Goal: Check status: Check status

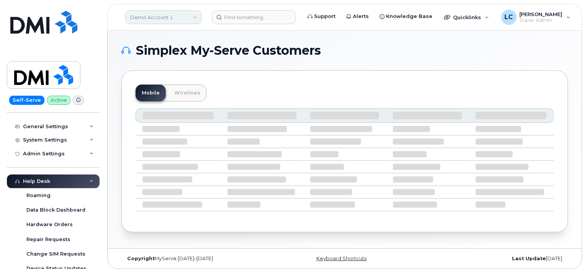
click at [186, 11] on link "Demo Account 1" at bounding box center [163, 17] width 77 height 14
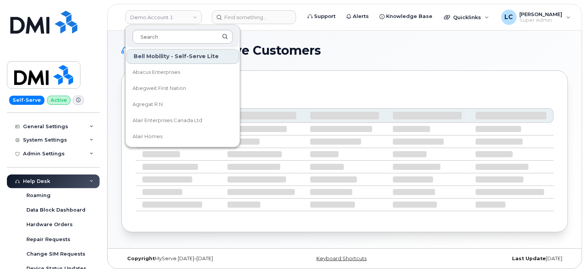
click at [175, 33] on input at bounding box center [182, 37] width 100 height 14
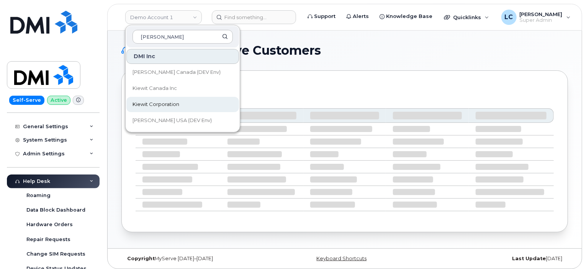
type input "Kiewit"
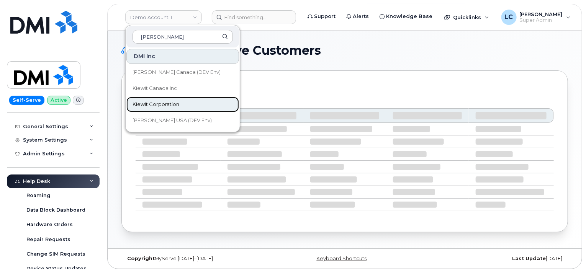
click at [162, 103] on span "Kiewit Corporation" at bounding box center [155, 105] width 47 height 8
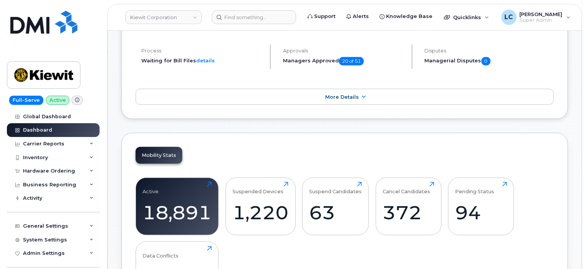
scroll to position [152, 0]
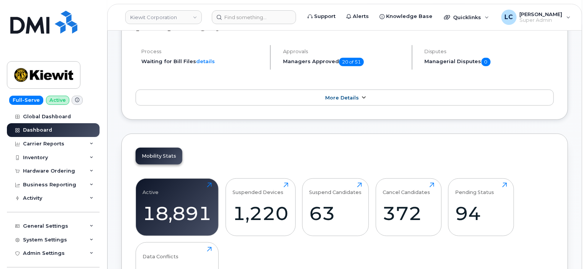
click at [431, 101] on link "More Details" at bounding box center [345, 98] width 418 height 16
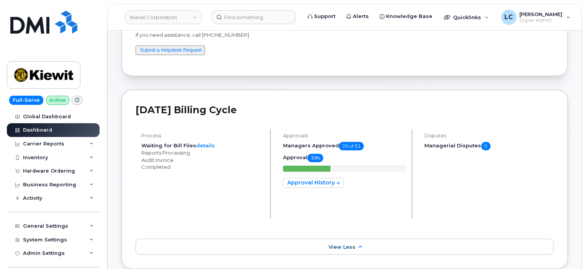
scroll to position [57, 0]
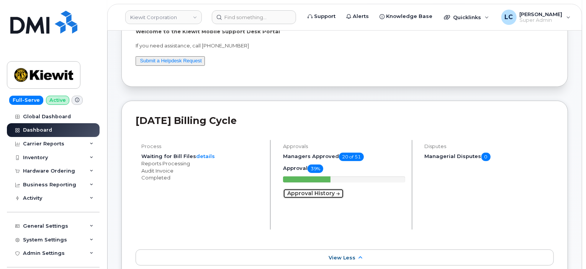
click at [326, 193] on link "Approval History" at bounding box center [313, 194] width 61 height 10
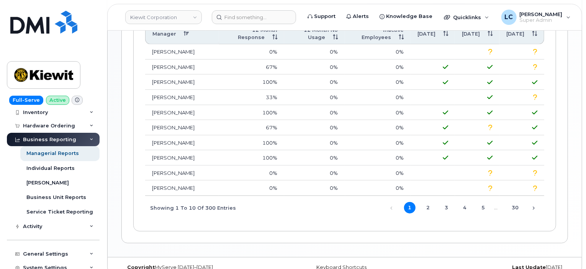
scroll to position [332, 0]
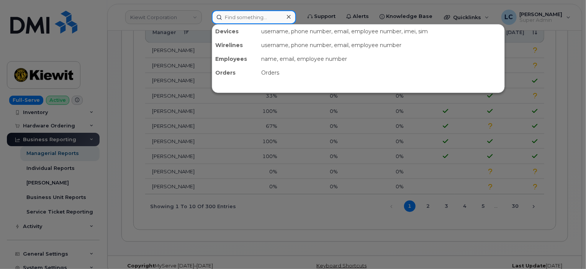
click at [253, 17] on input at bounding box center [254, 17] width 84 height 14
paste input "300424"
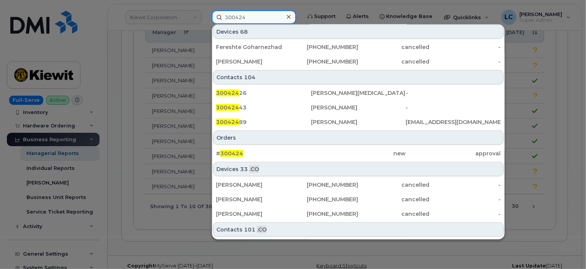
scroll to position [280, 0]
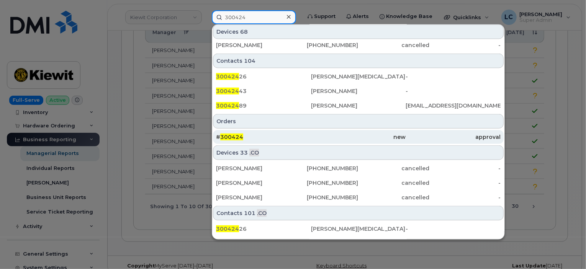
type input "300424"
click at [365, 139] on div "new" at bounding box center [358, 137] width 95 height 8
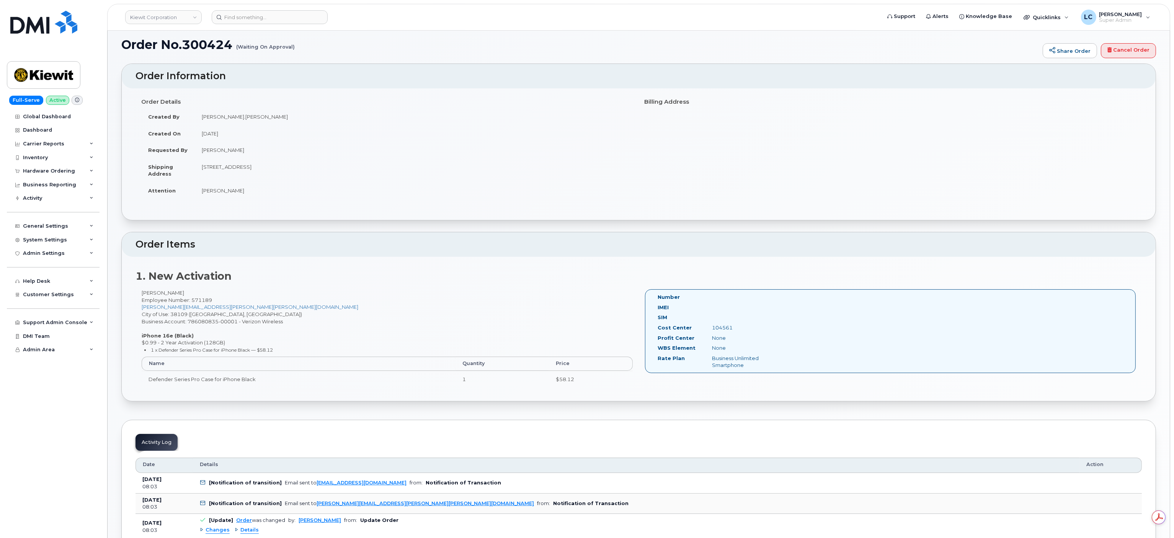
scroll to position [8, 0]
click at [47, 166] on div "Hardware Ordering" at bounding box center [53, 171] width 93 height 14
click at [46, 199] on link "Orders" at bounding box center [59, 200] width 79 height 15
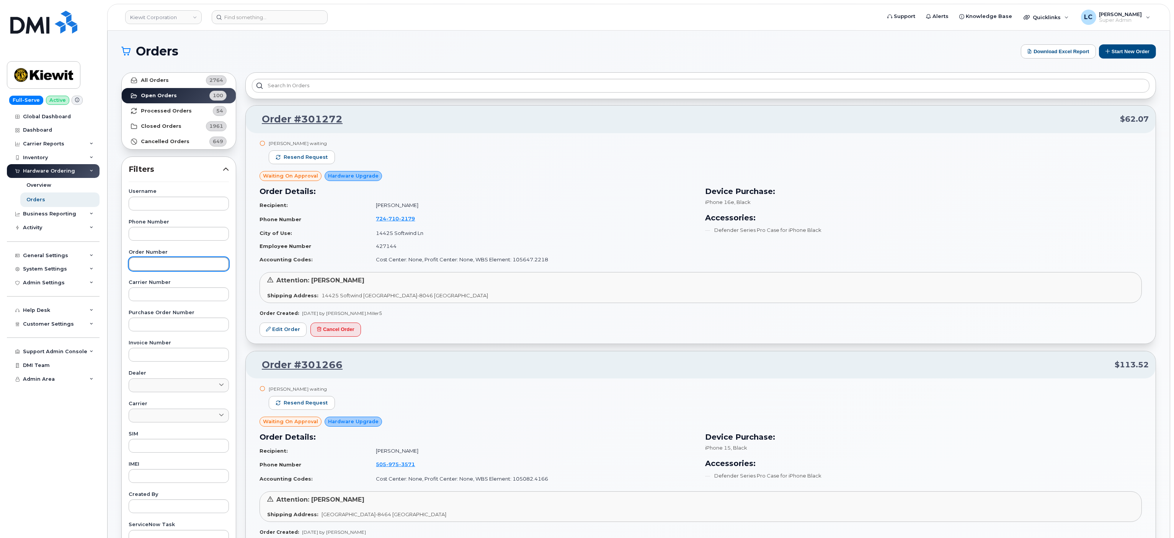
click at [194, 264] on input "text" at bounding box center [179, 264] width 100 height 14
paste input "300424"
type input "300424"
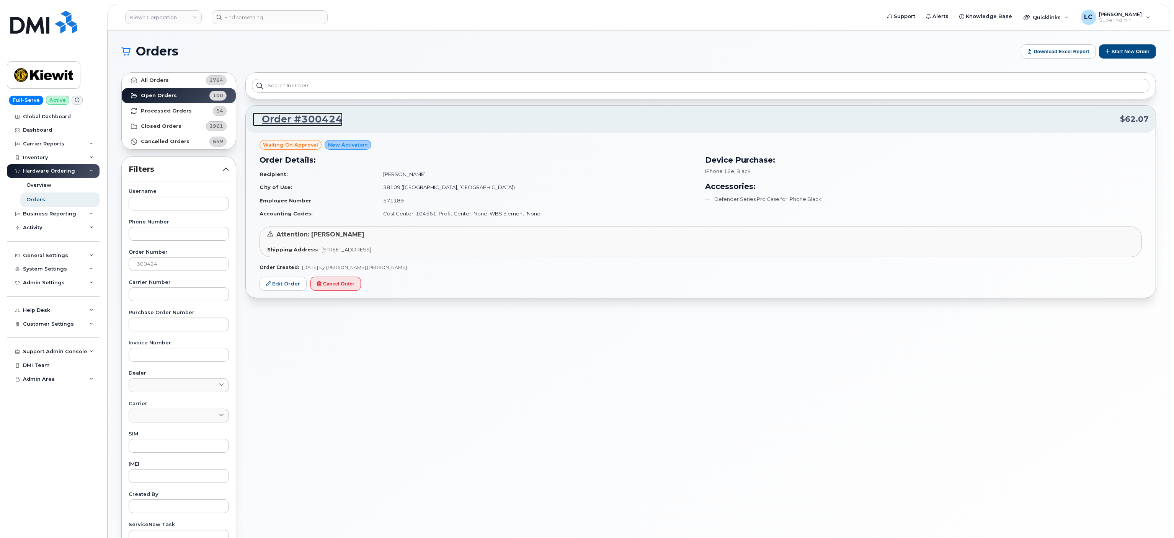
click at [291, 123] on link "Order #300424" at bounding box center [298, 120] width 90 height 14
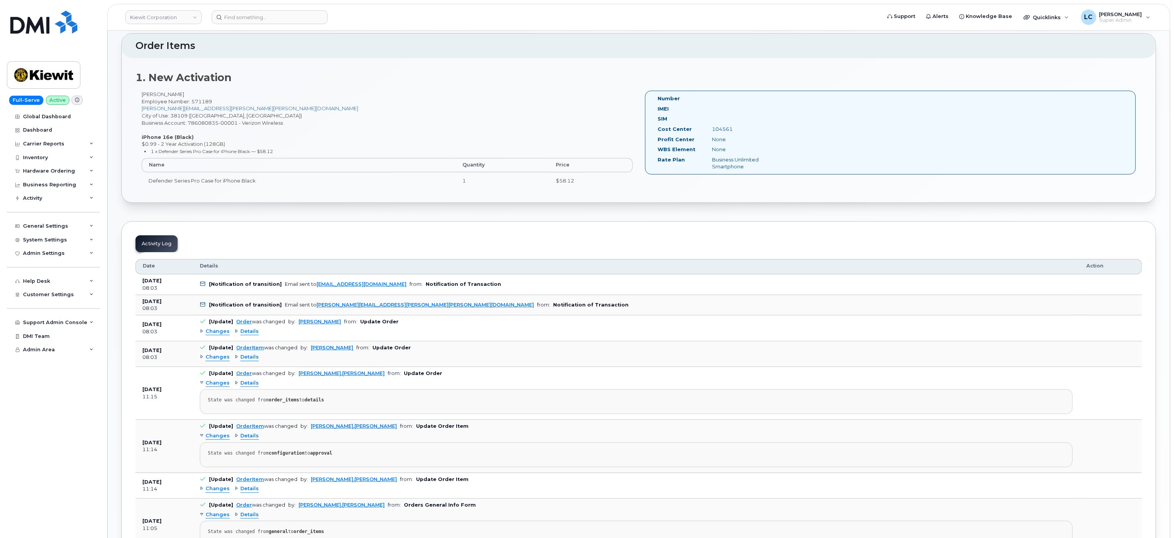
scroll to position [201, 0]
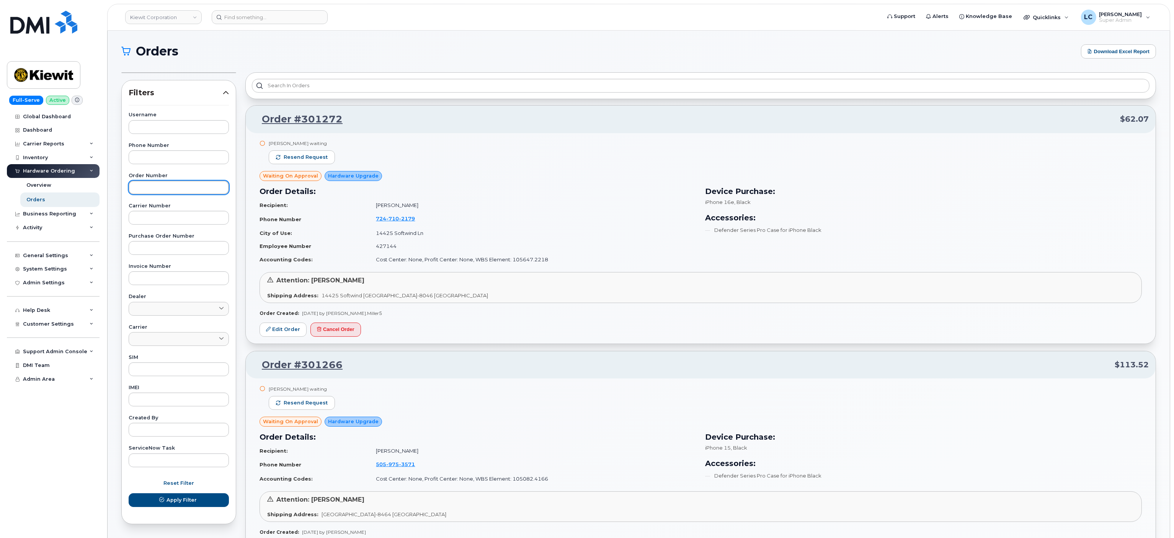
click at [178, 194] on input "text" at bounding box center [179, 188] width 100 height 14
paste input "300424"
type input "300424"
click at [210, 500] on button "Apply Filter" at bounding box center [179, 501] width 100 height 14
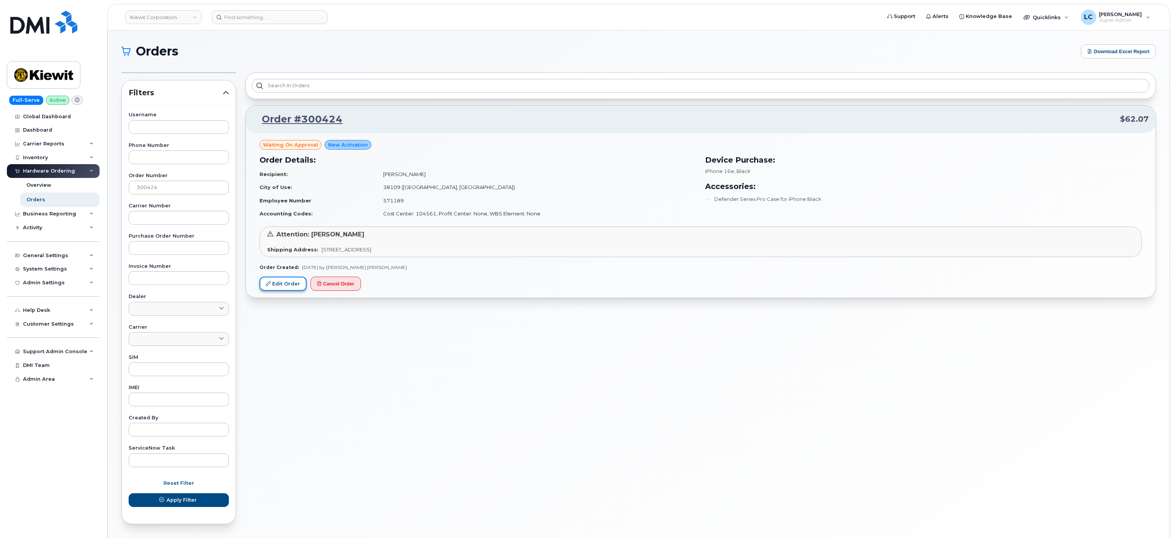
click at [282, 286] on link "Edit Order" at bounding box center [283, 284] width 47 height 14
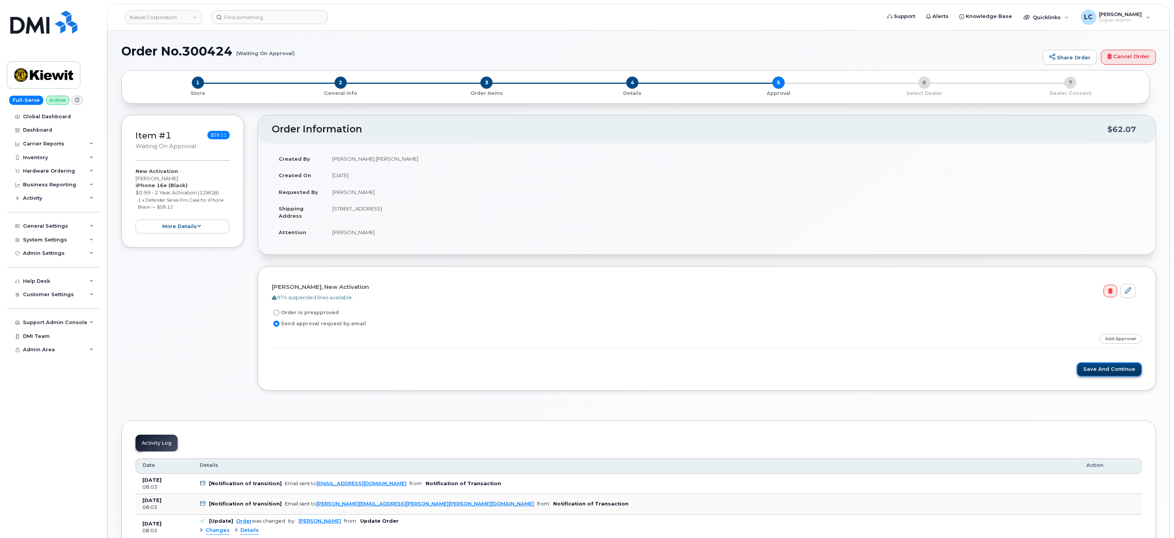
click at [1114, 373] on button "Save and Continue" at bounding box center [1109, 370] width 65 height 14
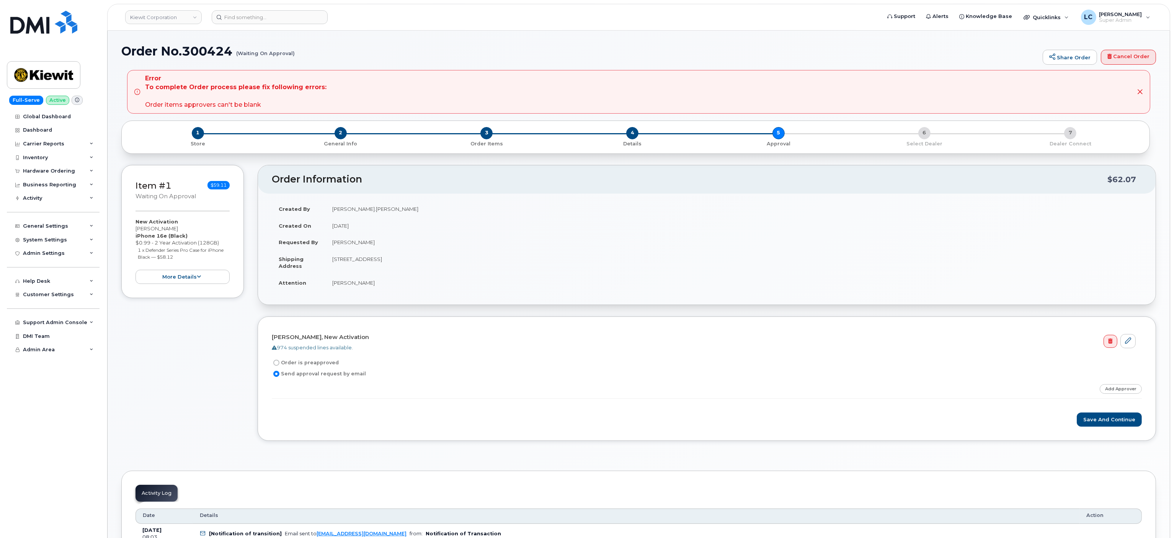
scroll to position [177, 0]
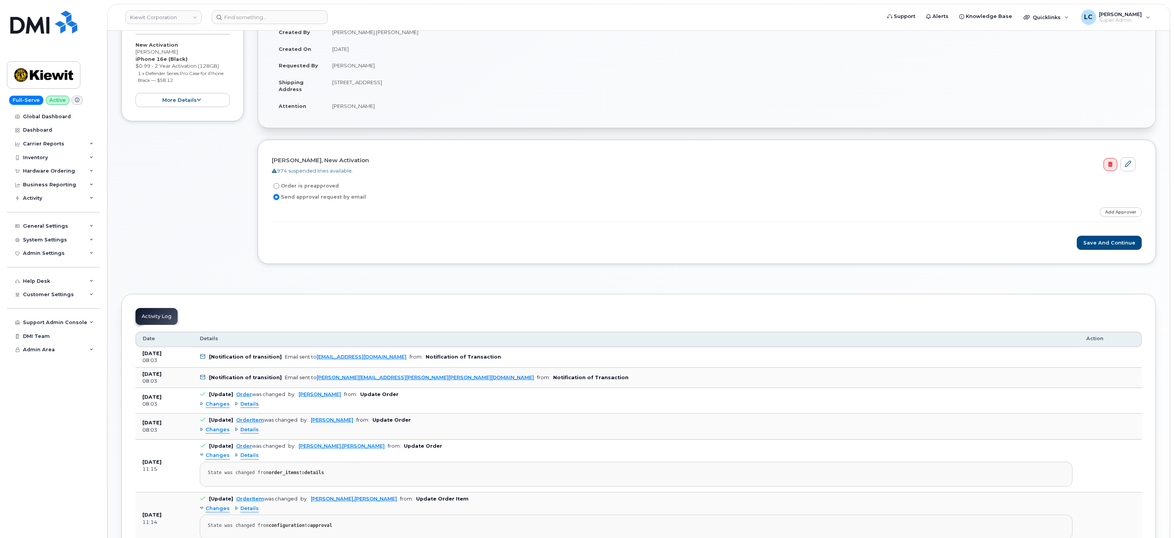
click at [296, 185] on label "Order is preapproved" at bounding box center [305, 186] width 67 height 9
click at [280, 185] on input "Order is preapproved" at bounding box center [276, 186] width 6 height 6
radio input "true"
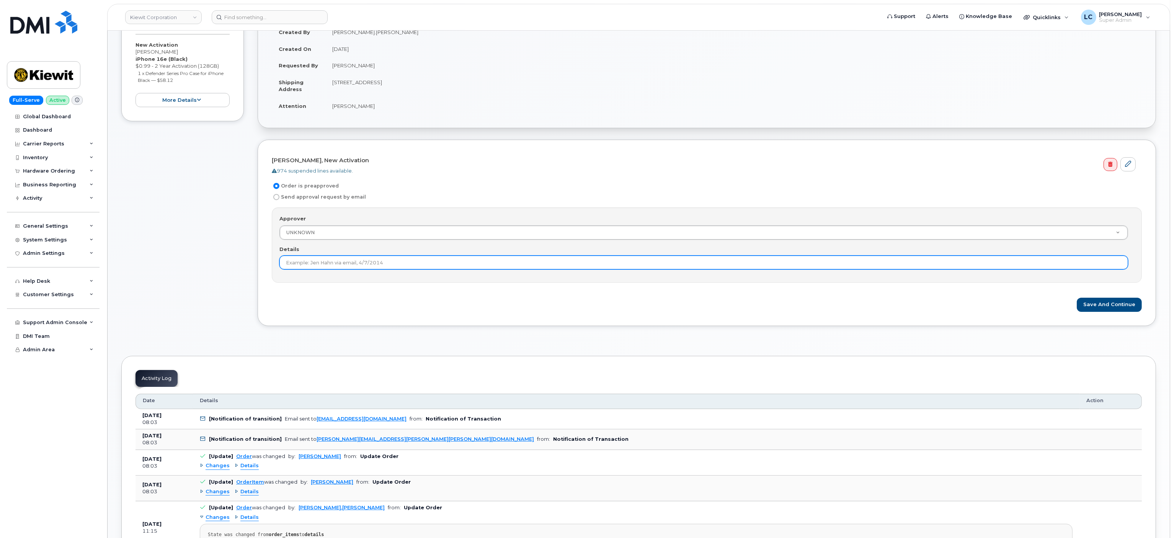
click at [427, 270] on input "Details" at bounding box center [704, 263] width 849 height 14
type input "This order is pre-approved as it is within approved cost range."
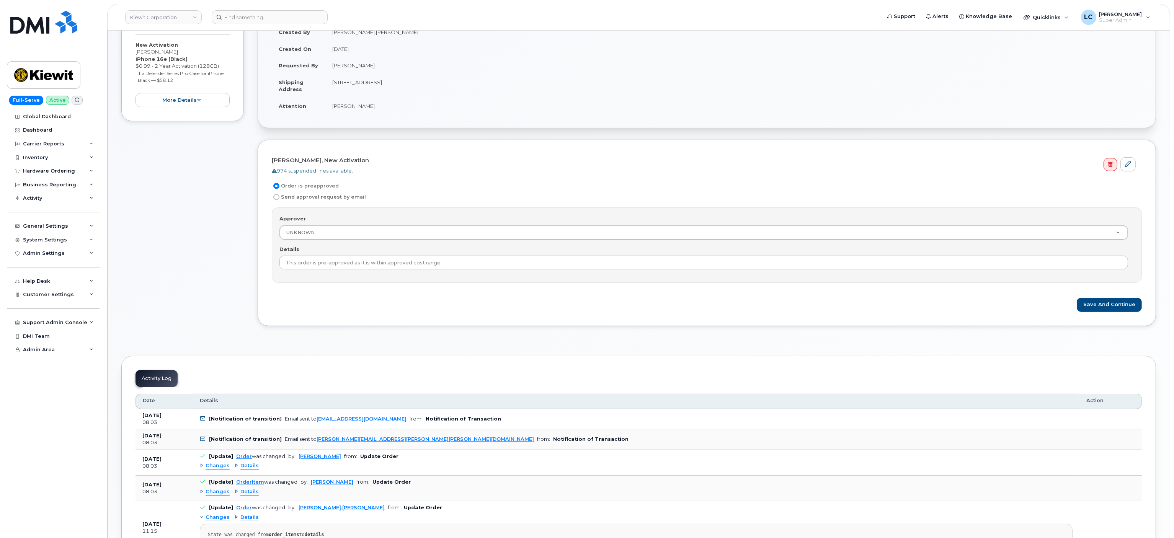
click at [546, 320] on div "James Rayner, New Activation 974 suspended lines available. Order is preapprove…" at bounding box center [707, 233] width 899 height 186
click at [1106, 310] on button "Save and Continue" at bounding box center [1109, 305] width 65 height 14
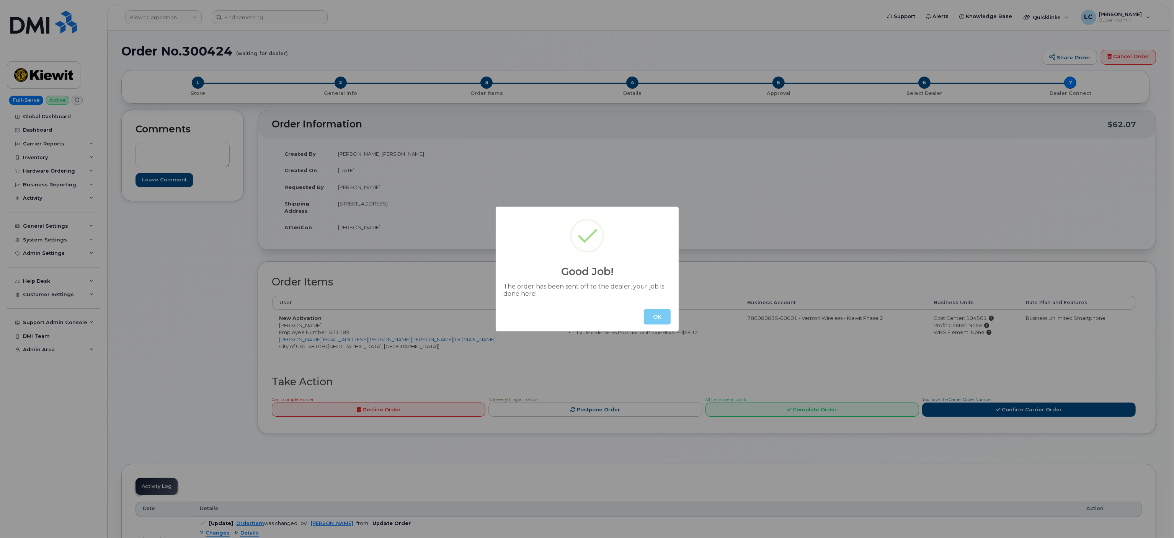
click at [657, 318] on button "OK" at bounding box center [657, 316] width 27 height 15
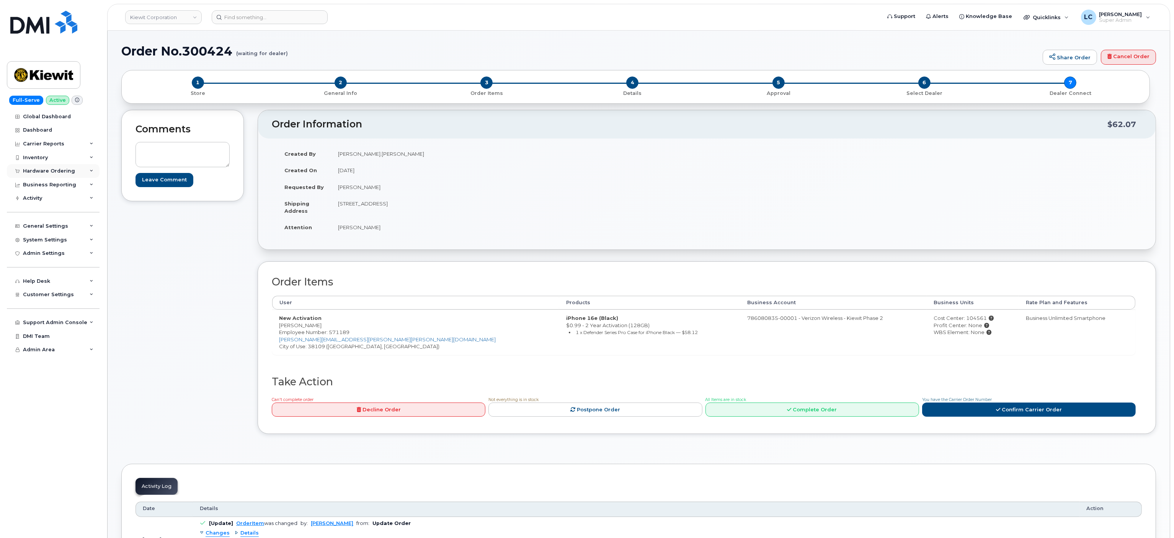
click at [61, 174] on div "Hardware Ordering" at bounding box center [49, 171] width 52 height 6
click at [37, 200] on div "Orders" at bounding box center [35, 199] width 19 height 7
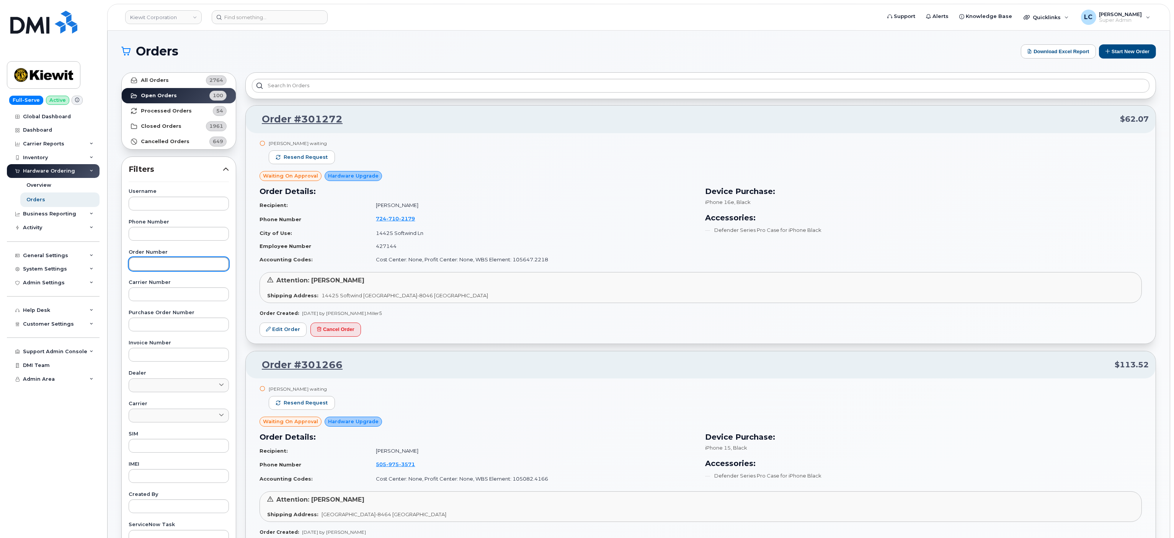
click at [164, 263] on input "text" at bounding box center [179, 264] width 100 height 14
paste input "300590"
type input "300590"
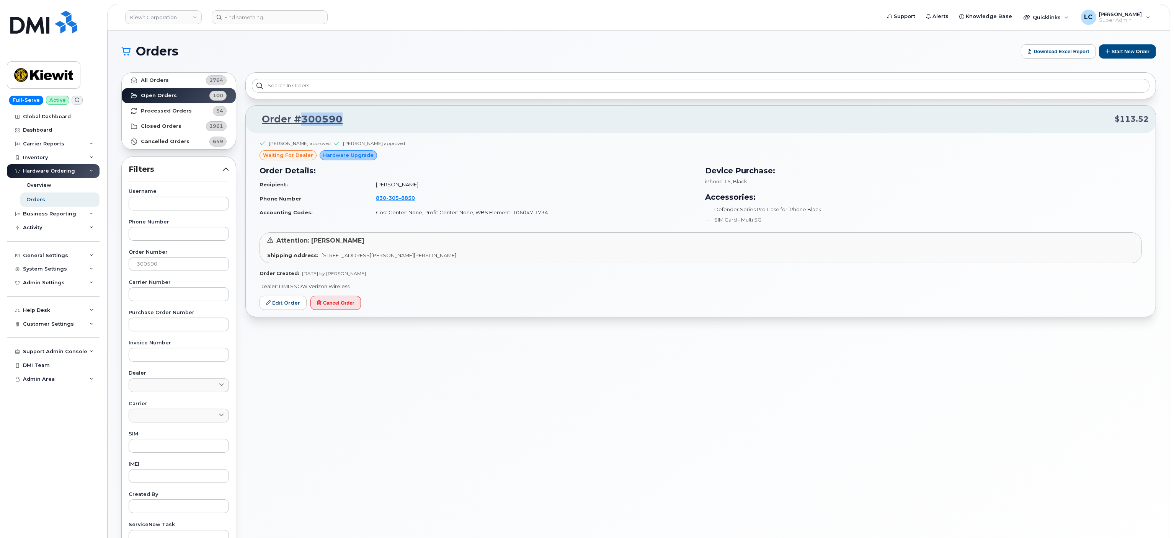
drag, startPoint x: 348, startPoint y: 120, endPoint x: 299, endPoint y: 127, distance: 48.8
click at [299, 126] on p "Order #300590 $113.52" at bounding box center [701, 120] width 896 height 14
copy link "300590"
click at [192, 17] on link "Kiewit Corporation" at bounding box center [163, 17] width 77 height 14
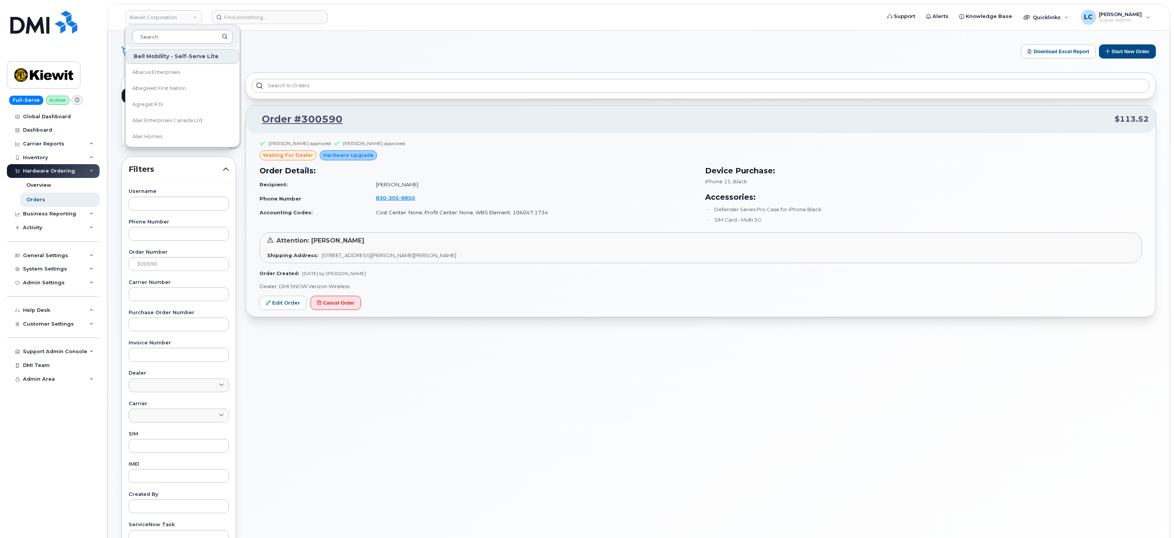
click at [171, 36] on input at bounding box center [182, 37] width 100 height 14
type input "woodward"
click at [187, 75] on span "[PERSON_NAME] Group of Companies" at bounding box center [176, 72] width 88 height 15
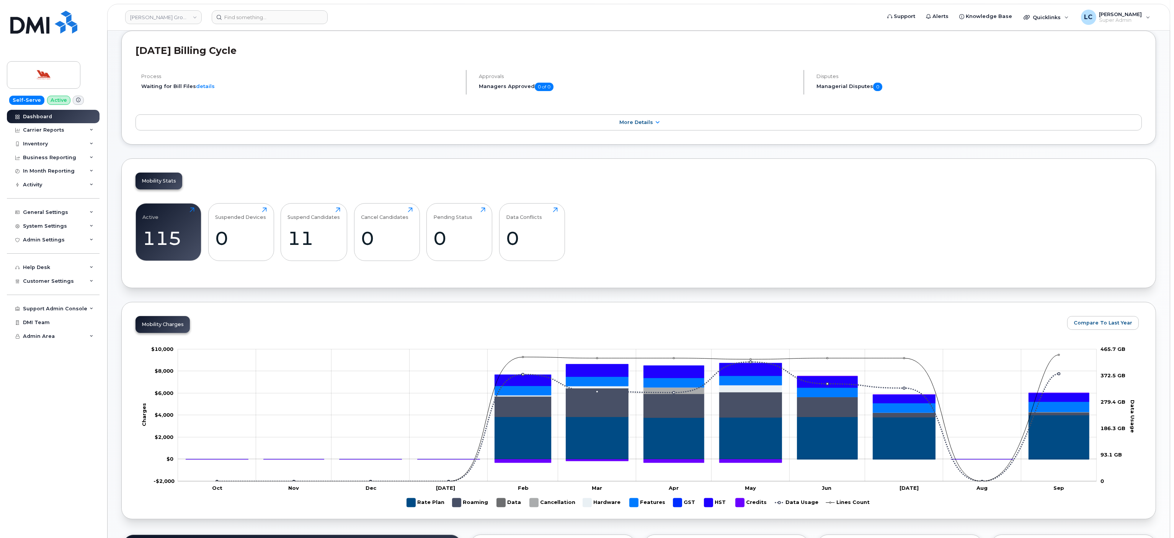
scroll to position [0, 0]
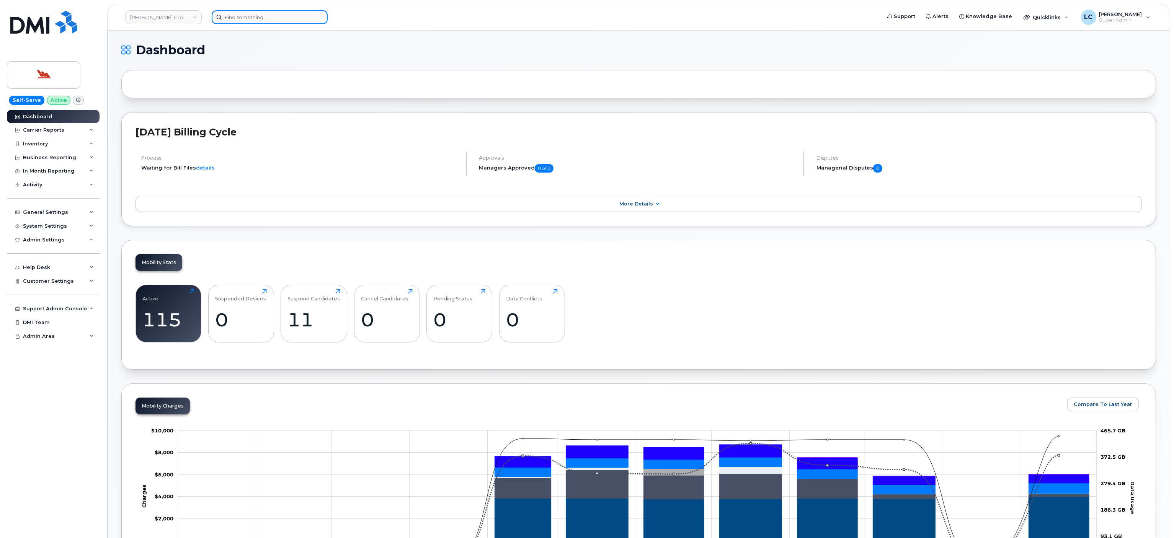
click at [264, 20] on input at bounding box center [270, 17] width 116 height 14
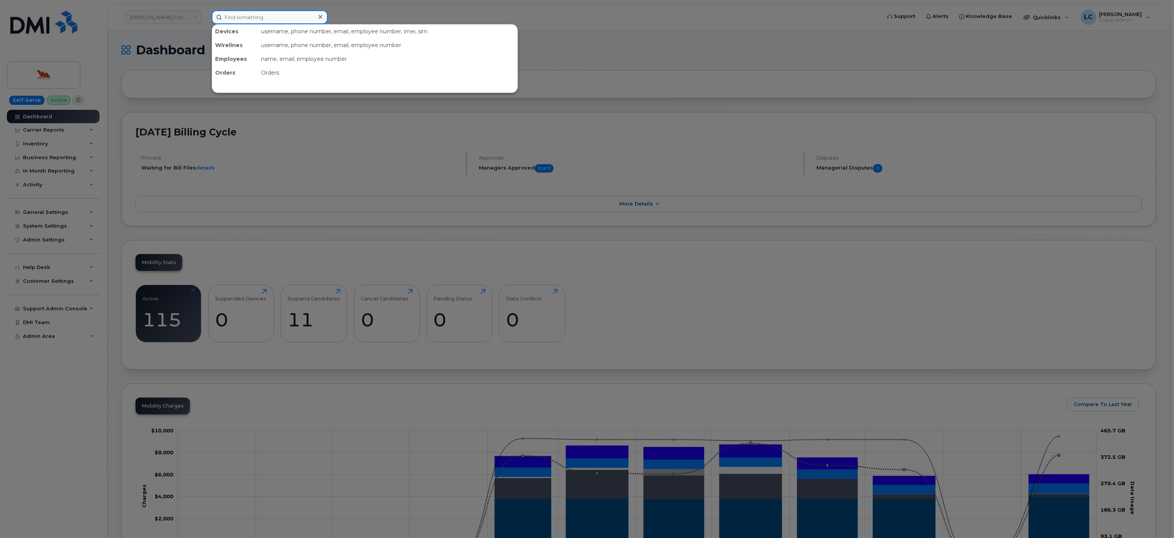
paste input "4033968917"
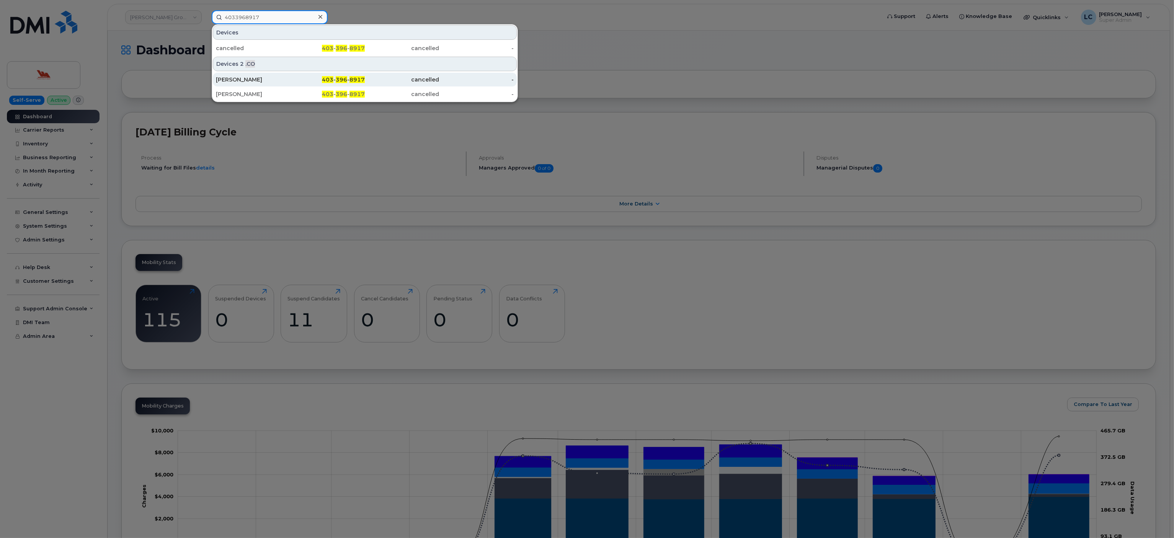
type input "4033968917"
click at [286, 83] on div "[PERSON_NAME]" at bounding box center [253, 80] width 75 height 8
